Goal: Transaction & Acquisition: Purchase product/service

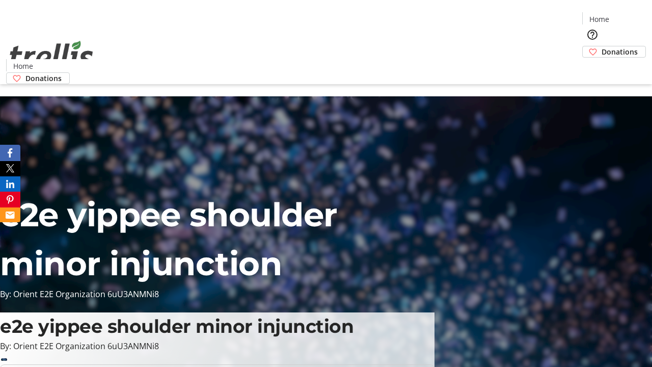
click at [601, 46] on span "Donations" at bounding box center [619, 51] width 36 height 11
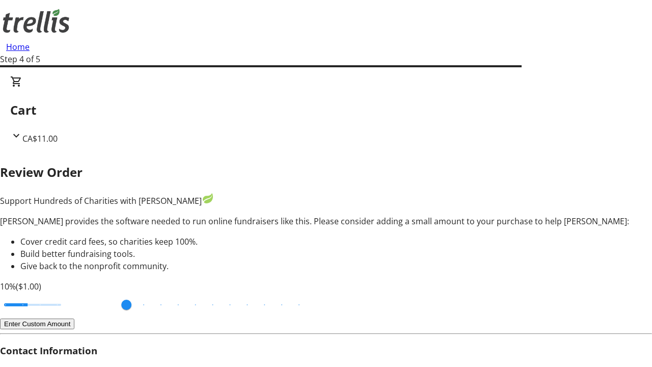
type input "3"
click at [69, 293] on input "Cover fees percentage" at bounding box center [32, 304] width 78 height 22
